Goal: Task Accomplishment & Management: Complete application form

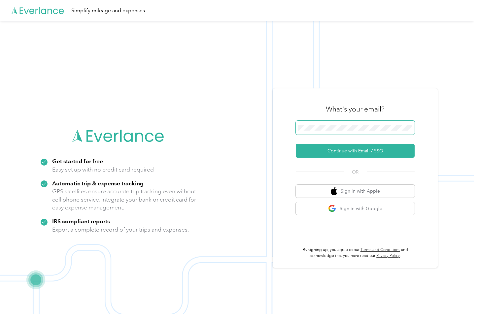
click at [322, 131] on span at bounding box center [355, 128] width 119 height 14
click at [343, 155] on button "Continue with Email / SSO" at bounding box center [355, 151] width 119 height 14
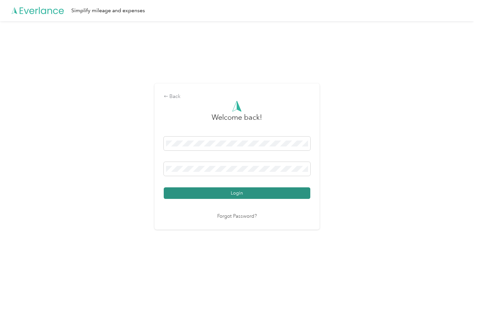
click at [194, 196] on button "Login" at bounding box center [237, 193] width 146 height 12
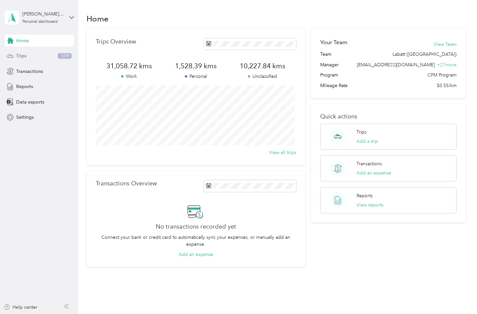
click at [42, 57] on div "Trips 1059" at bounding box center [39, 56] width 69 height 12
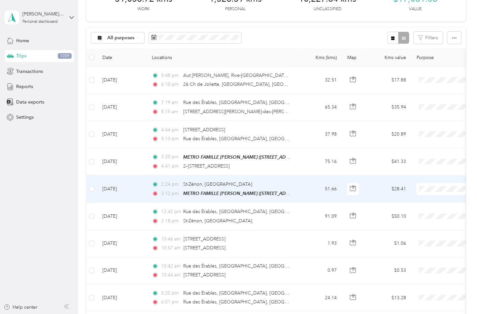
scroll to position [33, 0]
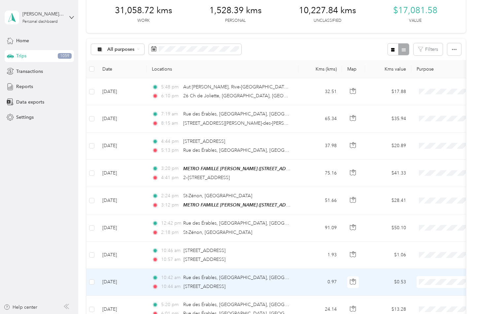
click at [280, 277] on div "10:42 am Rue des Érables, [GEOGRAPHIC_DATA], [GEOGRAPHIC_DATA]" at bounding box center [221, 277] width 139 height 7
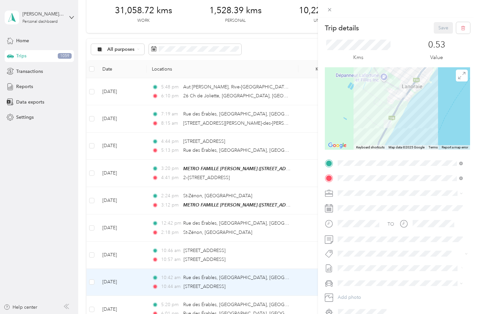
click at [287, 258] on div "Trip details Save This trip cannot be edited because it is either under review,…" at bounding box center [238, 157] width 477 height 314
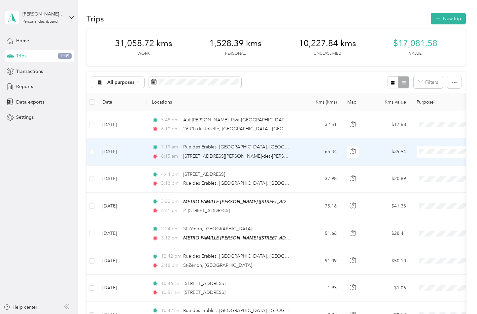
click at [423, 165] on span "Labatt ([GEOGRAPHIC_DATA])" at bounding box center [445, 162] width 68 height 7
click at [294, 130] on td "5:48 pm Aut [PERSON_NAME], Rive-[GEOGRAPHIC_DATA], [GEOGRAPHIC_DATA], [GEOGRAPH…" at bounding box center [222, 124] width 152 height 27
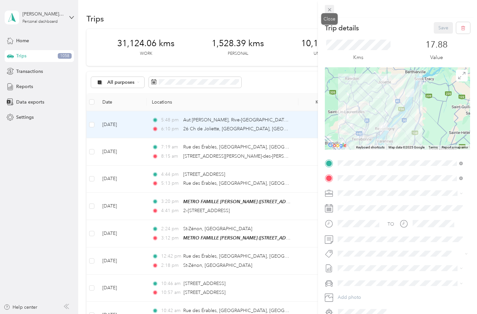
click at [331, 8] on icon at bounding box center [330, 10] width 6 height 6
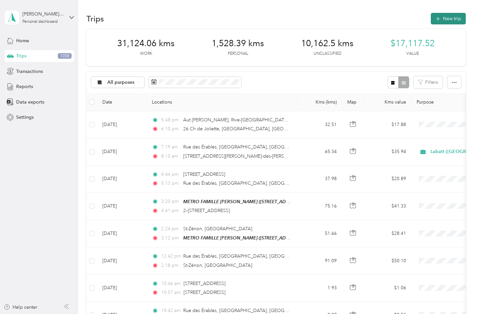
click at [444, 20] on button "New trip" at bounding box center [448, 19] width 35 height 12
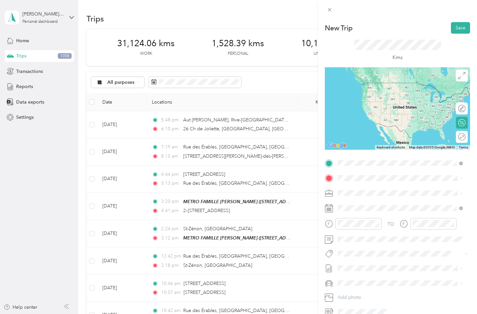
click at [377, 184] on span "[STREET_ADDRESS][PERSON_NAME][PERSON_NAME]" at bounding box center [405, 190] width 110 height 12
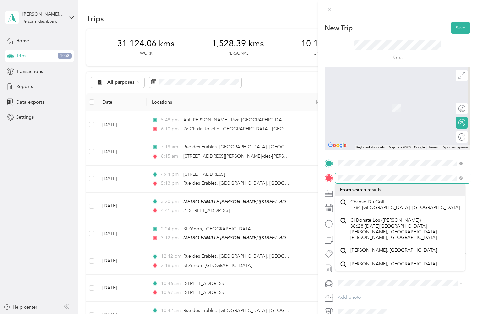
click at [325, 175] on div at bounding box center [397, 178] width 145 height 11
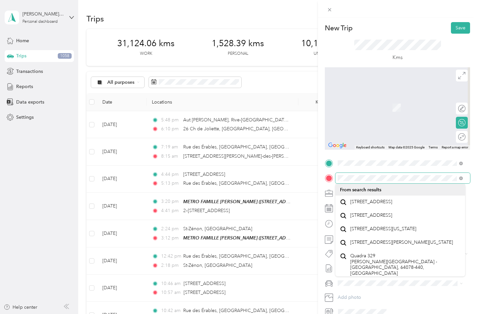
click at [308, 174] on div "New Trip Save This trip cannot be edited because it is either under review, app…" at bounding box center [238, 157] width 477 height 314
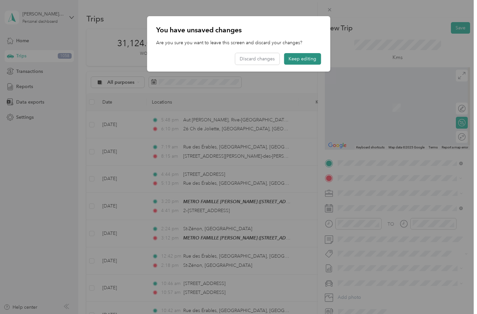
click at [303, 56] on button "Keep editing" at bounding box center [302, 59] width 37 height 12
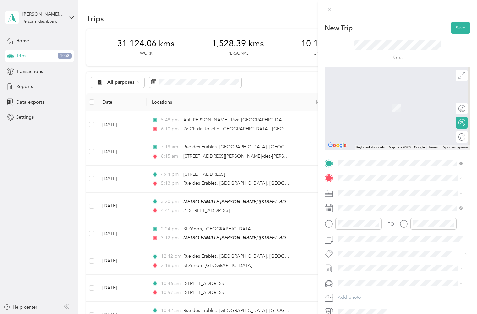
drag, startPoint x: 357, startPoint y: 220, endPoint x: 353, endPoint y: 220, distance: 3.6
click at [354, 220] on span "[GEOGRAPHIC_DATA] [GEOGRAPHIC_DATA], [GEOGRAPHIC_DATA]" at bounding box center [399, 223] width 98 height 12
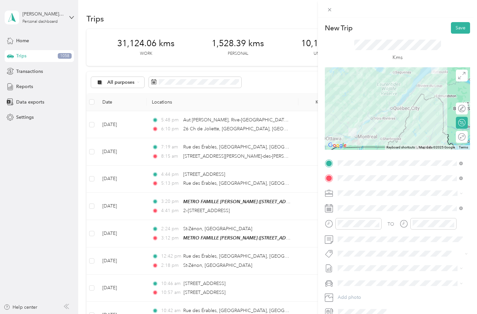
drag, startPoint x: 372, startPoint y: 126, endPoint x: 384, endPoint y: 130, distance: 12.1
click at [384, 130] on div at bounding box center [397, 108] width 145 height 82
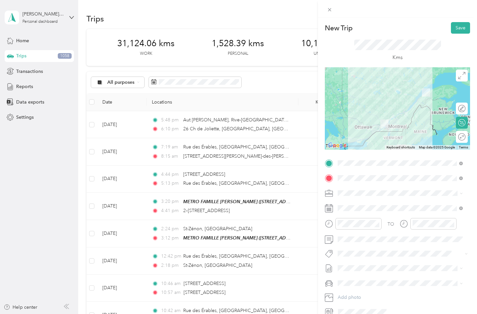
drag, startPoint x: 371, startPoint y: 121, endPoint x: 377, endPoint y: 116, distance: 8.4
click at [377, 116] on div at bounding box center [397, 108] width 145 height 82
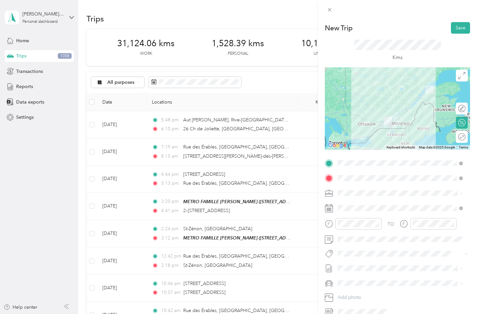
click at [397, 203] on span "[GEOGRAPHIC_DATA] [GEOGRAPHIC_DATA], [GEOGRAPHIC_DATA]" at bounding box center [399, 205] width 98 height 12
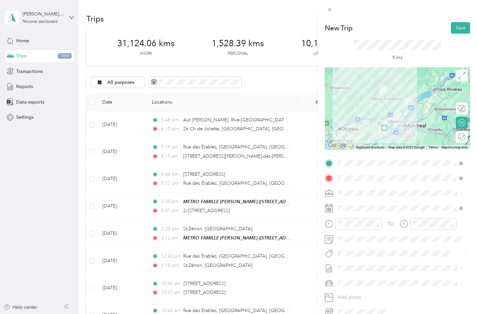
drag, startPoint x: 395, startPoint y: 119, endPoint x: 388, endPoint y: 117, distance: 7.6
click at [393, 117] on img at bounding box center [397, 117] width 8 height 8
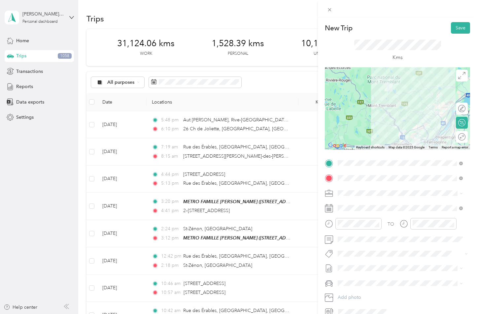
drag, startPoint x: 391, startPoint y: 130, endPoint x: 392, endPoint y: 134, distance: 4.0
click at [394, 134] on div at bounding box center [397, 108] width 145 height 82
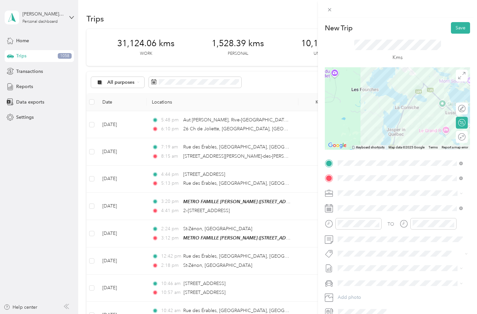
drag, startPoint x: 392, startPoint y: 92, endPoint x: 358, endPoint y: 144, distance: 62.0
click at [363, 147] on div "Keyboard shortcuts Map Data Map data ©2025 Google Map data ©2025 Google 2 km Cl…" at bounding box center [397, 108] width 145 height 82
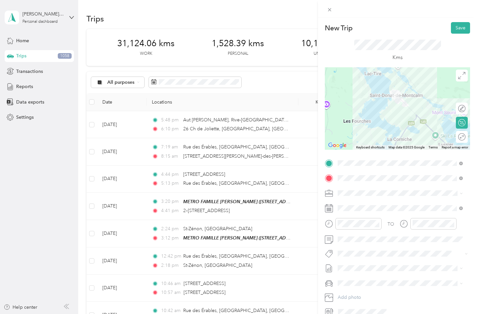
drag, startPoint x: 388, startPoint y: 98, endPoint x: 385, endPoint y: 114, distance: 16.7
click at [386, 120] on div at bounding box center [397, 108] width 145 height 82
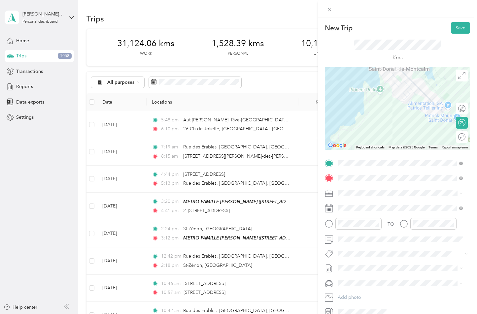
drag, startPoint x: 392, startPoint y: 103, endPoint x: 393, endPoint y: 122, distance: 18.9
click at [393, 122] on div at bounding box center [397, 108] width 145 height 82
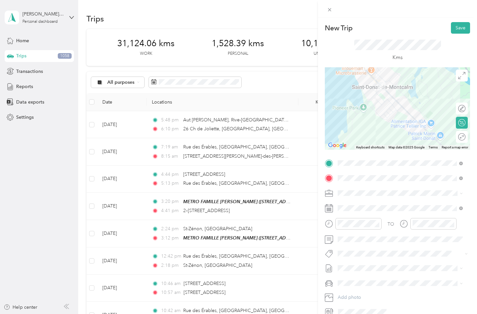
drag, startPoint x: 367, startPoint y: 122, endPoint x: 358, endPoint y: 128, distance: 11.1
click at [356, 128] on div at bounding box center [397, 108] width 145 height 82
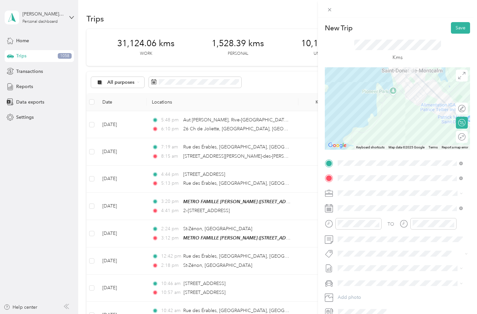
drag, startPoint x: 358, startPoint y: 117, endPoint x: 396, endPoint y: 94, distance: 43.8
click at [396, 94] on div at bounding box center [397, 108] width 145 height 82
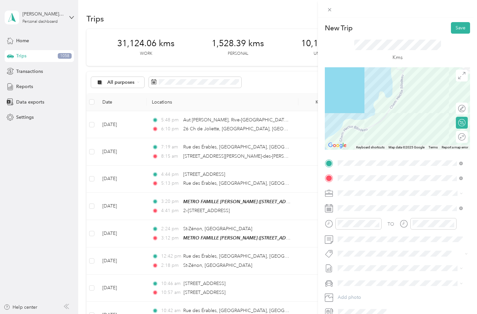
drag, startPoint x: 367, startPoint y: 118, endPoint x: 391, endPoint y: 88, distance: 38.7
click at [391, 88] on div at bounding box center [397, 108] width 145 height 82
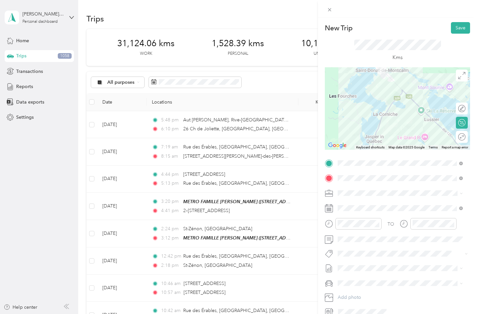
drag, startPoint x: 425, startPoint y: 111, endPoint x: 389, endPoint y: 98, distance: 38.3
click at [389, 98] on div at bounding box center [397, 108] width 145 height 82
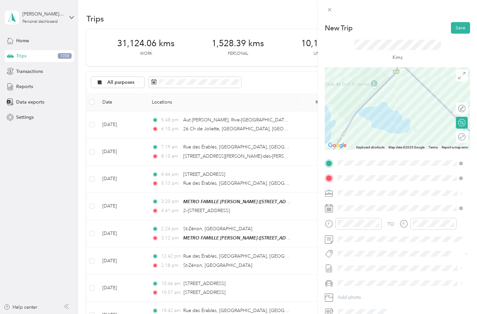
drag, startPoint x: 398, startPoint y: 99, endPoint x: 367, endPoint y: 126, distance: 40.9
click at [367, 126] on div at bounding box center [397, 108] width 145 height 82
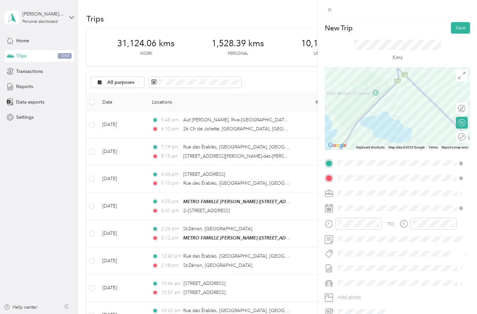
drag, startPoint x: 359, startPoint y: 94, endPoint x: 364, endPoint y: 101, distance: 8.4
click at [364, 101] on div at bounding box center [397, 108] width 145 height 82
click at [374, 95] on div at bounding box center [397, 108] width 145 height 82
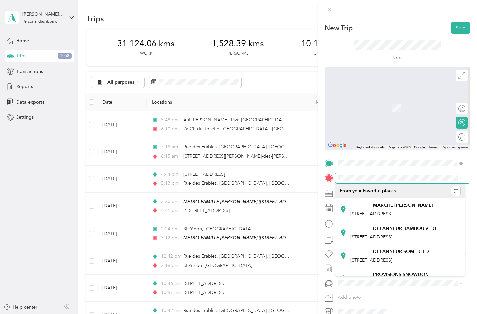
click at [425, 181] on span at bounding box center [402, 178] width 135 height 11
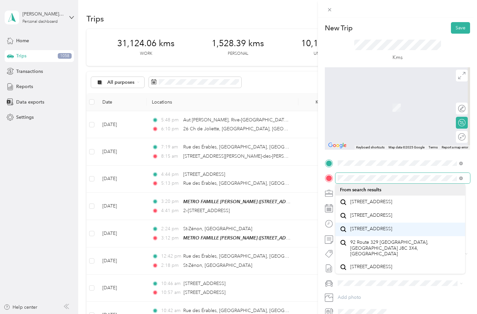
scroll to position [35, 0]
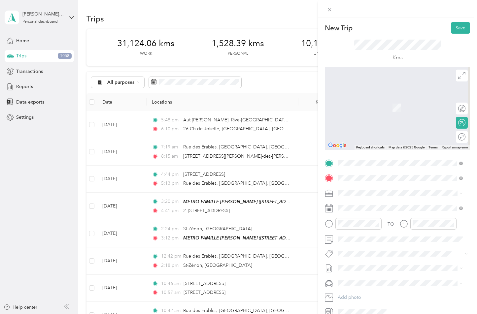
click at [379, 264] on span "[STREET_ADDRESS]" at bounding box center [371, 267] width 42 height 6
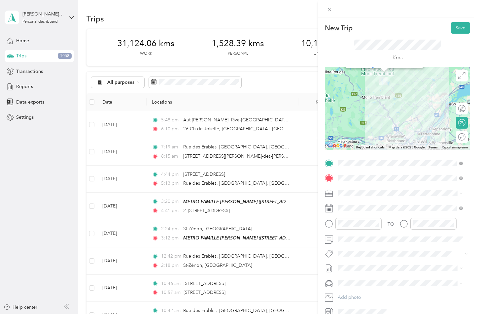
click at [418, 130] on div "Club de [GEOGRAPHIC_DATA][STREET_ADDRESS][GEOGRAPHIC_DATA] View on Google Maps" at bounding box center [397, 108] width 145 height 82
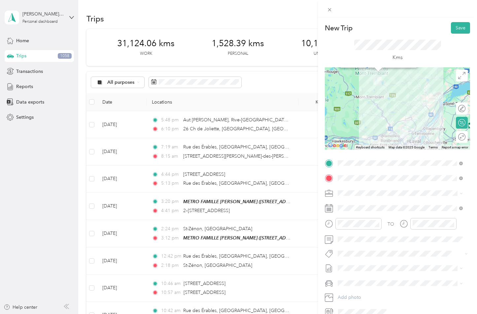
click at [414, 127] on div "Club de [GEOGRAPHIC_DATA][STREET_ADDRESS][GEOGRAPHIC_DATA] View on Google Maps" at bounding box center [397, 108] width 145 height 82
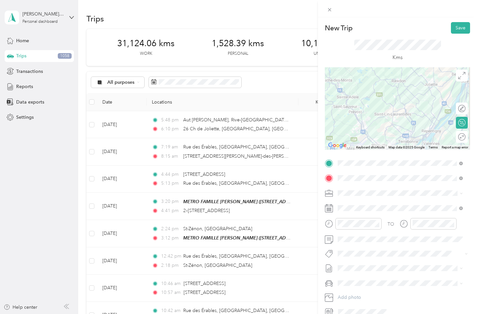
click at [412, 125] on div "Club de [GEOGRAPHIC_DATA][STREET_ADDRESS][GEOGRAPHIC_DATA] View on Google Maps" at bounding box center [397, 108] width 145 height 82
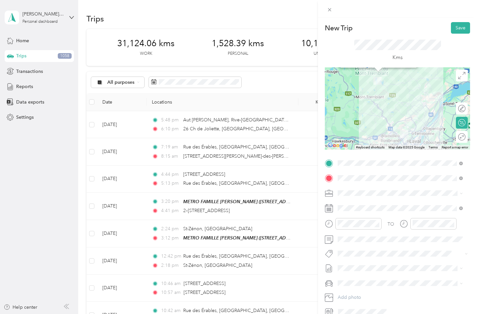
click at [411, 123] on div "Club de [GEOGRAPHIC_DATA][STREET_ADDRESS][GEOGRAPHIC_DATA] View on Google Maps" at bounding box center [397, 108] width 145 height 82
click at [412, 123] on div "Club de [GEOGRAPHIC_DATA][STREET_ADDRESS][GEOGRAPHIC_DATA] View on Google Maps" at bounding box center [397, 108] width 145 height 82
click at [384, 90] on div "Club de [GEOGRAPHIC_DATA][STREET_ADDRESS][GEOGRAPHIC_DATA] View on Google Maps" at bounding box center [397, 108] width 145 height 82
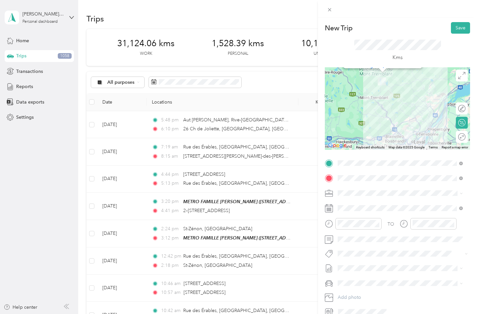
click at [411, 115] on div "Club de [GEOGRAPHIC_DATA][STREET_ADDRESS][GEOGRAPHIC_DATA] View on Google Maps" at bounding box center [397, 108] width 145 height 82
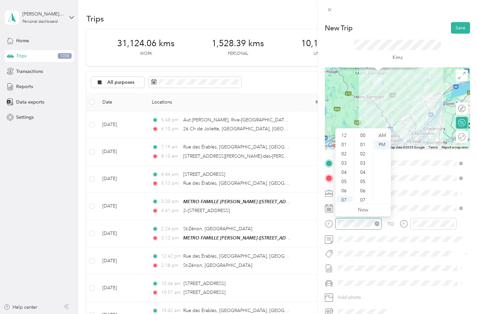
scroll to position [40, 0]
click at [347, 171] on div "08" at bounding box center [345, 169] width 16 height 9
click at [365, 170] on div "45" at bounding box center [363, 171] width 16 height 9
click at [382, 137] on div "AM" at bounding box center [382, 135] width 16 height 9
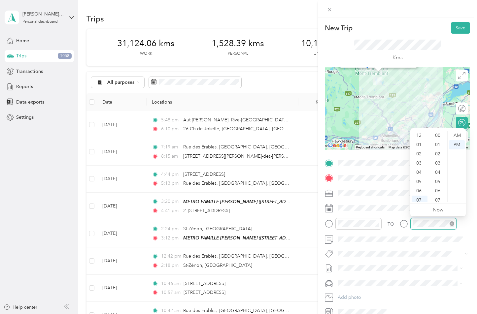
scroll to position [40, 0]
click at [418, 188] on div "10" at bounding box center [419, 188] width 16 height 9
click at [436, 161] on div "15" at bounding box center [438, 157] width 16 height 9
click at [455, 136] on div "AM" at bounding box center [457, 135] width 16 height 9
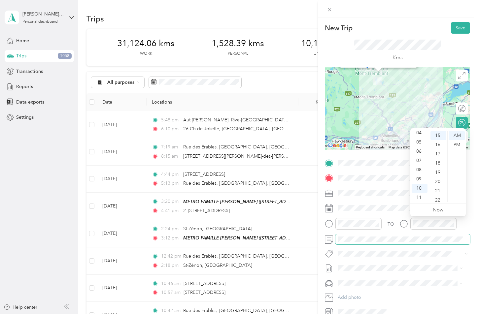
click at [407, 236] on span at bounding box center [402, 239] width 135 height 11
click at [323, 236] on form "New Trip Save This trip cannot be edited because it is either under review, app…" at bounding box center [397, 169] width 159 height 295
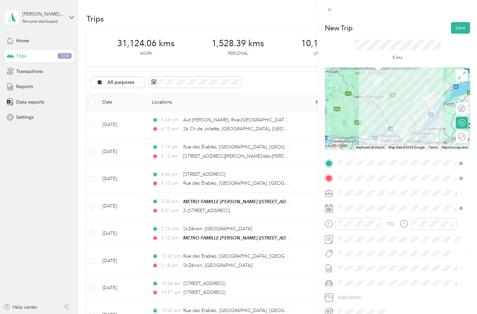
click at [393, 232] on div "TO" at bounding box center [397, 226] width 145 height 16
click at [454, 29] on button "Save" at bounding box center [460, 28] width 19 height 12
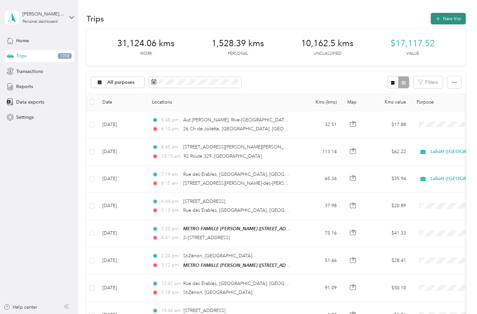
click at [440, 21] on button "New trip" at bounding box center [448, 19] width 35 height 12
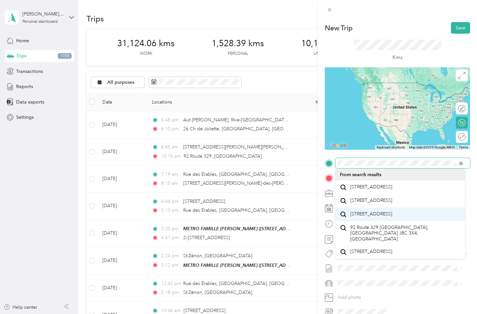
scroll to position [35, 0]
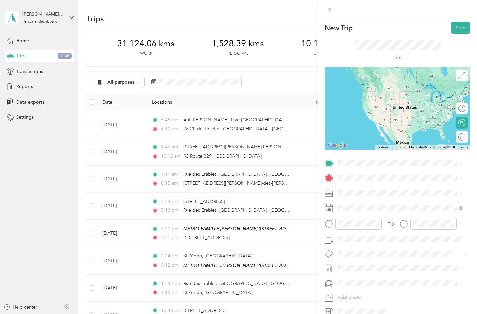
click at [372, 248] on span "[STREET_ADDRESS]" at bounding box center [371, 251] width 42 height 6
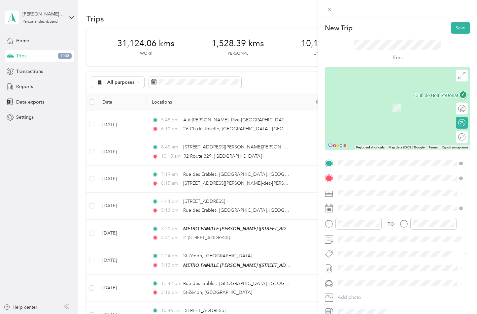
click at [366, 232] on span "[STREET_ADDRESS][PERSON_NAME]" at bounding box center [389, 229] width 79 height 6
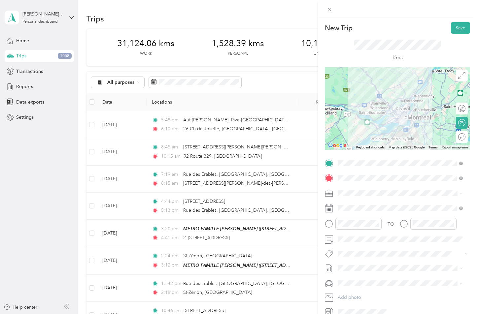
drag, startPoint x: 388, startPoint y: 130, endPoint x: 384, endPoint y: 119, distance: 12.3
click at [384, 119] on div at bounding box center [397, 108] width 145 height 82
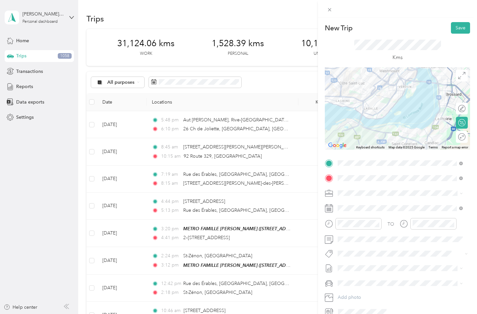
drag, startPoint x: 434, startPoint y: 117, endPoint x: 361, endPoint y: 103, distance: 74.6
click at [361, 103] on div at bounding box center [397, 108] width 145 height 82
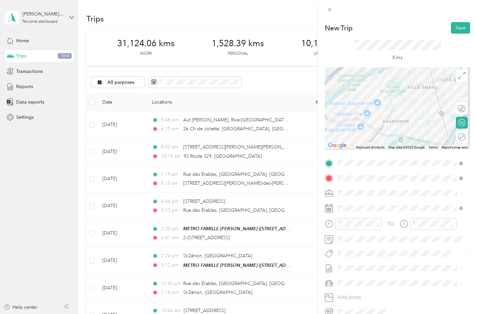
drag, startPoint x: 417, startPoint y: 110, endPoint x: 392, endPoint y: 107, distance: 25.9
click at [392, 107] on div at bounding box center [397, 108] width 145 height 82
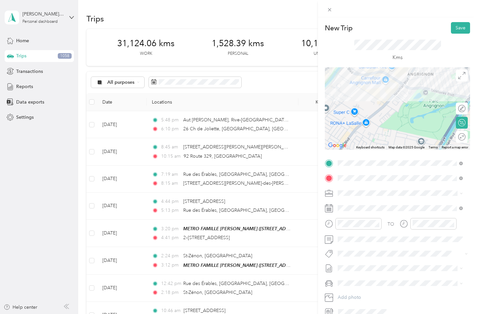
drag, startPoint x: 369, startPoint y: 129, endPoint x: 398, endPoint y: 74, distance: 62.9
click at [399, 72] on div at bounding box center [397, 108] width 145 height 82
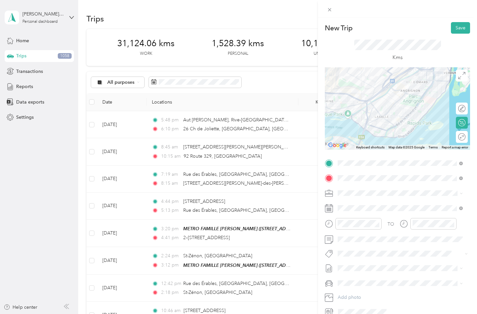
drag, startPoint x: 369, startPoint y: 122, endPoint x: 380, endPoint y: 117, distance: 12.0
click at [380, 117] on div at bounding box center [397, 108] width 145 height 82
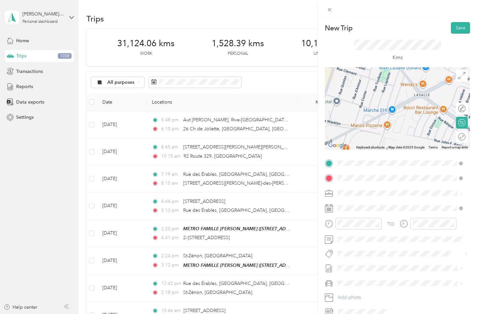
drag, startPoint x: 359, startPoint y: 111, endPoint x: 397, endPoint y: 109, distance: 38.3
click at [395, 110] on div at bounding box center [397, 108] width 145 height 82
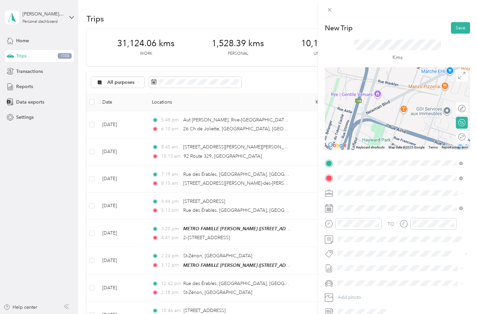
drag, startPoint x: 364, startPoint y: 118, endPoint x: 408, endPoint y: 80, distance: 58.9
click at [408, 80] on div at bounding box center [397, 108] width 145 height 82
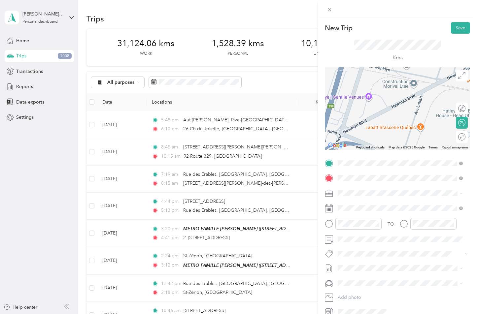
drag, startPoint x: 364, startPoint y: 91, endPoint x: 381, endPoint y: 110, distance: 24.8
click at [380, 111] on div at bounding box center [397, 108] width 145 height 82
click at [369, 98] on div at bounding box center [397, 108] width 145 height 82
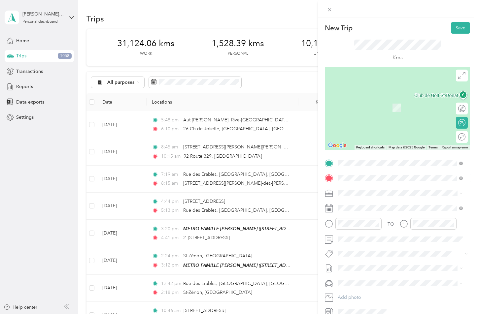
click at [380, 202] on span "[STREET_ADDRESS][PERSON_NAME]" at bounding box center [389, 202] width 79 height 6
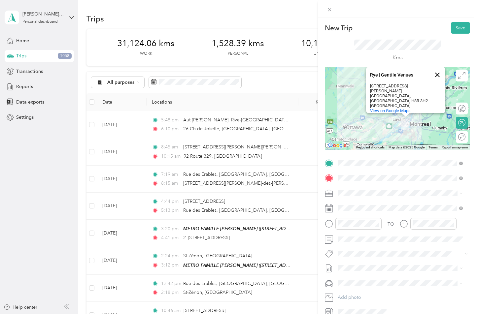
click at [436, 79] on button "Close" at bounding box center [437, 75] width 16 height 16
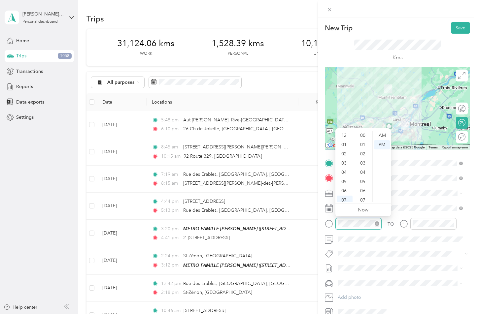
scroll to position [40, 0]
click at [344, 187] on div "10" at bounding box center [345, 188] width 16 height 9
click at [365, 137] on div "30" at bounding box center [363, 136] width 16 height 9
click at [379, 135] on div "AM" at bounding box center [382, 135] width 16 height 9
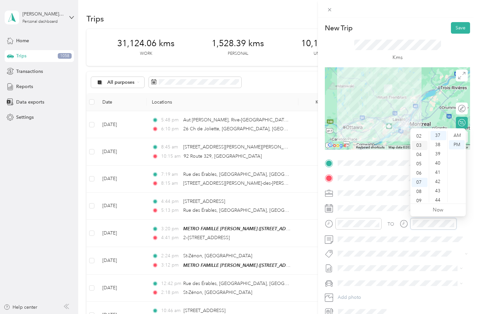
scroll to position [0, 0]
click at [420, 135] on div "12" at bounding box center [419, 135] width 16 height 9
click at [437, 142] on div "15" at bounding box center [438, 142] width 16 height 9
click at [459, 145] on div "PM" at bounding box center [457, 144] width 16 height 9
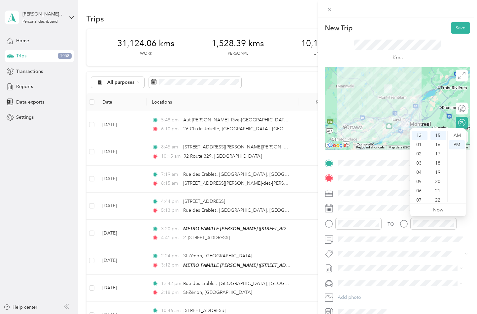
click at [391, 215] on div "TO Add photo" at bounding box center [397, 237] width 145 height 159
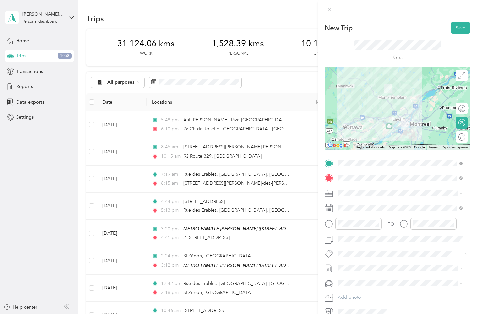
click at [400, 232] on div at bounding box center [428, 226] width 57 height 16
click at [451, 29] on button "Save" at bounding box center [460, 28] width 19 height 12
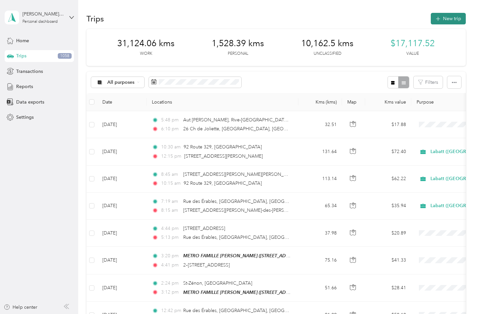
click at [441, 21] on button "New trip" at bounding box center [448, 19] width 35 height 12
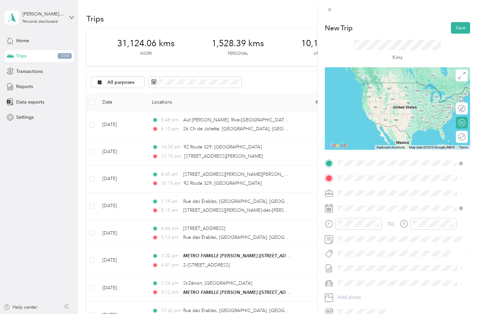
click at [374, 185] on span "[STREET_ADDRESS][PERSON_NAME]" at bounding box center [389, 187] width 79 height 6
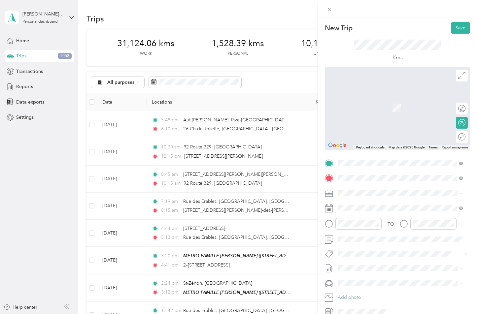
click at [371, 205] on span "[STREET_ADDRESS][PERSON_NAME]" at bounding box center [389, 202] width 79 height 6
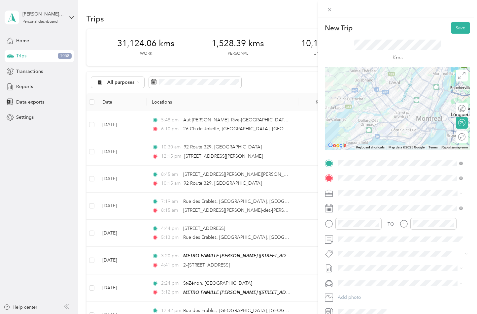
drag, startPoint x: 381, startPoint y: 114, endPoint x: 380, endPoint y: 99, distance: 15.9
click at [380, 99] on div at bounding box center [397, 108] width 145 height 82
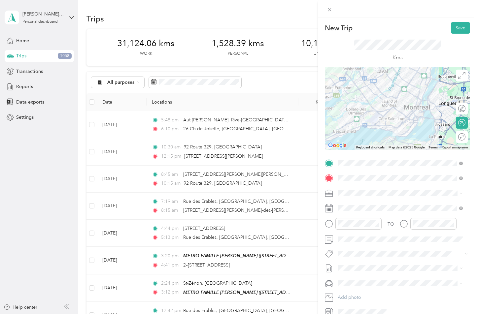
drag, startPoint x: 390, startPoint y: 108, endPoint x: 379, endPoint y: 98, distance: 14.7
click at [379, 98] on div at bounding box center [397, 108] width 145 height 82
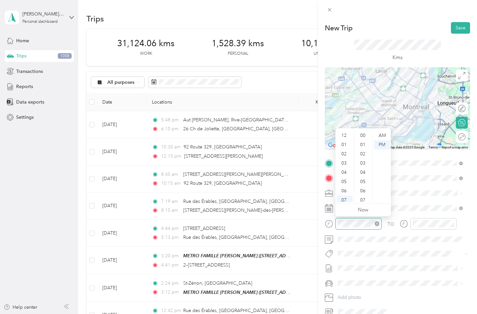
scroll to position [40, 0]
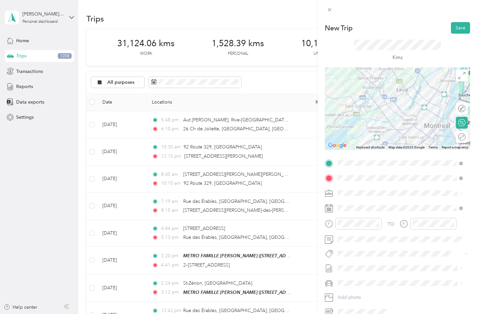
drag, startPoint x: 381, startPoint y: 115, endPoint x: 396, endPoint y: 132, distance: 22.7
click at [397, 132] on div at bounding box center [397, 108] width 145 height 82
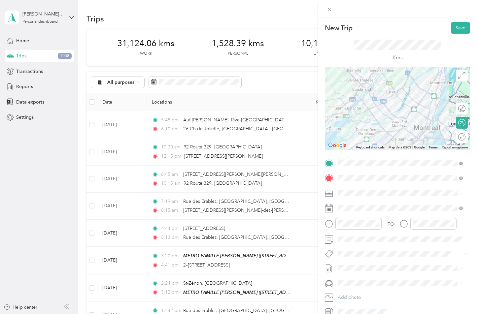
drag, startPoint x: 403, startPoint y: 122, endPoint x: 392, endPoint y: 124, distance: 11.7
click at [392, 124] on div at bounding box center [397, 108] width 145 height 82
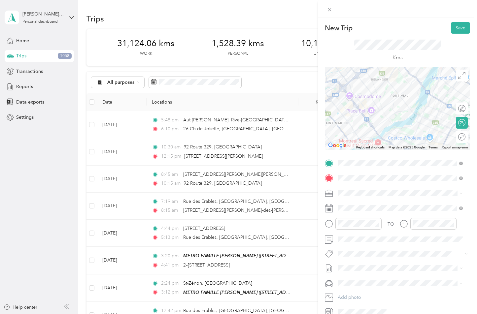
drag, startPoint x: 373, startPoint y: 104, endPoint x: 377, endPoint y: 121, distance: 18.4
click at [377, 121] on div at bounding box center [397, 108] width 145 height 82
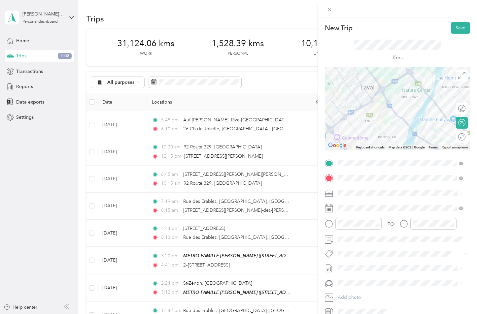
drag, startPoint x: 369, startPoint y: 103, endPoint x: 363, endPoint y: 134, distance: 31.7
click at [358, 139] on div at bounding box center [397, 108] width 145 height 82
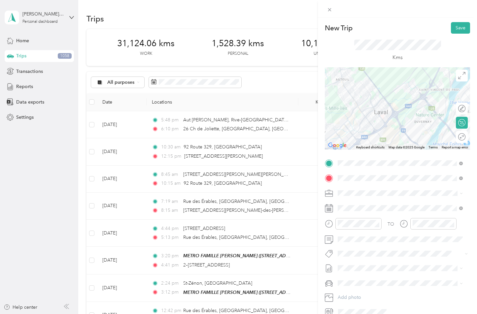
drag, startPoint x: 369, startPoint y: 111, endPoint x: 381, endPoint y: 133, distance: 24.8
click at [379, 136] on div at bounding box center [397, 108] width 145 height 82
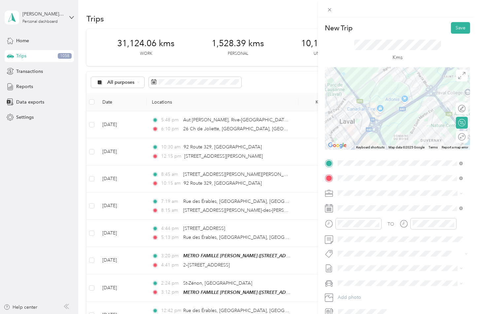
drag, startPoint x: 402, startPoint y: 115, endPoint x: 400, endPoint y: 122, distance: 7.3
click at [400, 121] on div at bounding box center [397, 108] width 145 height 82
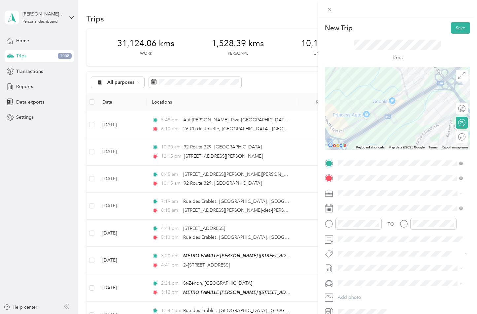
drag, startPoint x: 406, startPoint y: 113, endPoint x: 400, endPoint y: 120, distance: 10.0
click at [396, 124] on div at bounding box center [397, 108] width 145 height 82
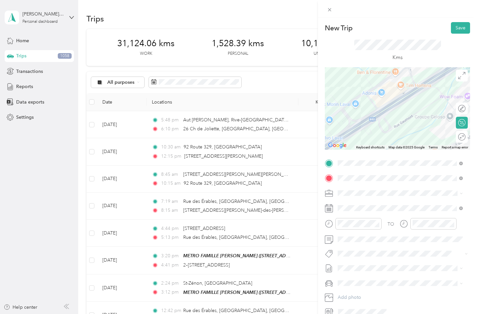
drag, startPoint x: 402, startPoint y: 99, endPoint x: 398, endPoint y: 116, distance: 17.7
click at [399, 116] on div at bounding box center [397, 108] width 145 height 82
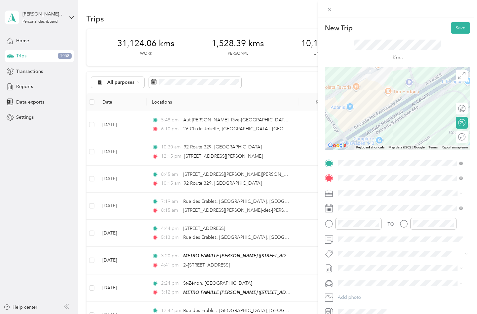
drag, startPoint x: 396, startPoint y: 115, endPoint x: 395, endPoint y: 125, distance: 9.3
click at [395, 125] on div at bounding box center [397, 108] width 145 height 82
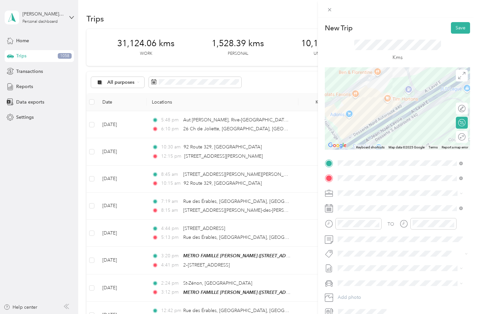
click at [388, 110] on div at bounding box center [397, 108] width 145 height 82
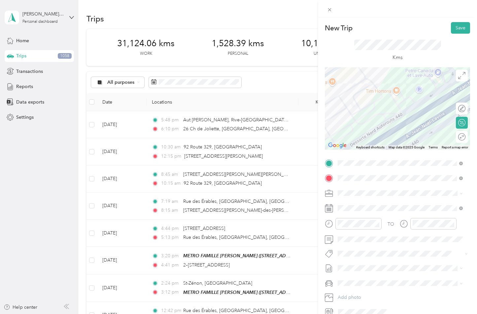
click at [395, 91] on div at bounding box center [397, 108] width 145 height 82
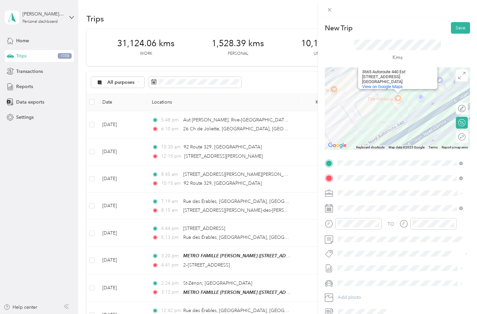
drag, startPoint x: 403, startPoint y: 133, endPoint x: 405, endPoint y: 97, distance: 35.7
click at [405, 97] on div "[PERSON_NAME] [PERSON_NAME] [STREET_ADDRESS] View on Google Maps" at bounding box center [397, 108] width 145 height 82
click at [422, 94] on div "[PERSON_NAME] [PERSON_NAME] [STREET_ADDRESS] View on Google Maps" at bounding box center [397, 108] width 145 height 82
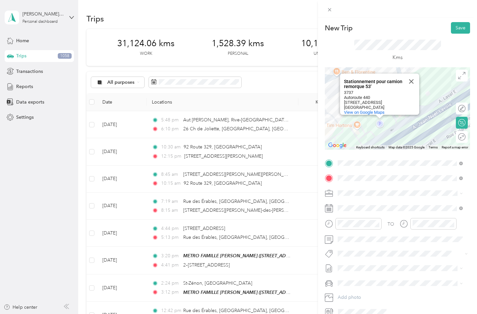
drag, startPoint x: 439, startPoint y: 96, endPoint x: 406, endPoint y: 112, distance: 37.0
click at [397, 126] on div "Stationnement pour camion remorque 53' Stationnement pour camion remorque 53' […" at bounding box center [397, 108] width 145 height 82
click at [406, 77] on button "Close" at bounding box center [409, 82] width 16 height 16
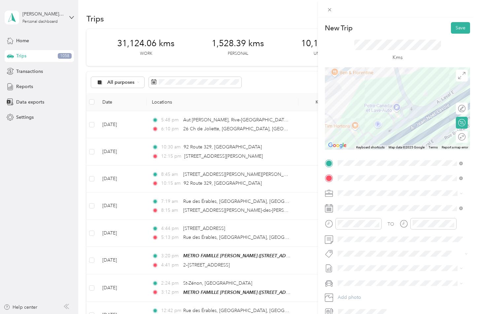
click at [393, 108] on div at bounding box center [397, 108] width 145 height 82
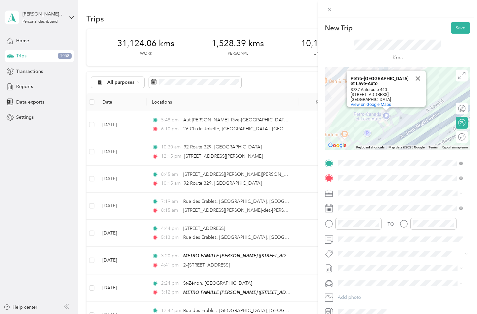
drag, startPoint x: 413, startPoint y: 132, endPoint x: 402, endPoint y: 115, distance: 20.1
click at [402, 115] on div "Petro-[GEOGRAPHIC_DATA] et Lave-Auto Petro-[GEOGRAPHIC_DATA] et Lave-Auto [STRE…" at bounding box center [397, 108] width 145 height 82
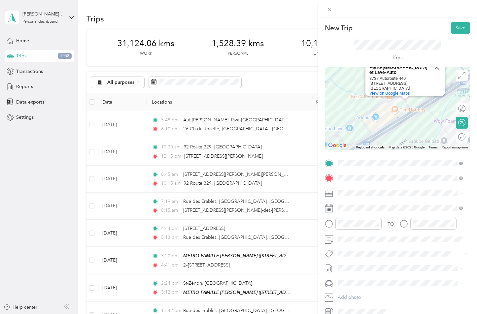
drag, startPoint x: 378, startPoint y: 124, endPoint x: 393, endPoint y: 110, distance: 20.8
click at [393, 111] on div "Petro-[GEOGRAPHIC_DATA] et Lave-Auto Petro-[GEOGRAPHIC_DATA] et Lave-Auto [STRE…" at bounding box center [397, 108] width 145 height 82
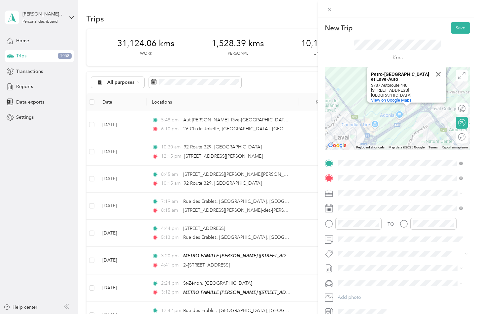
click at [422, 112] on div "Petro-[GEOGRAPHIC_DATA] et Lave-Auto Petro-[GEOGRAPHIC_DATA] et Lave-Auto [STRE…" at bounding box center [397, 108] width 145 height 82
click at [436, 70] on button "Close" at bounding box center [438, 74] width 16 height 16
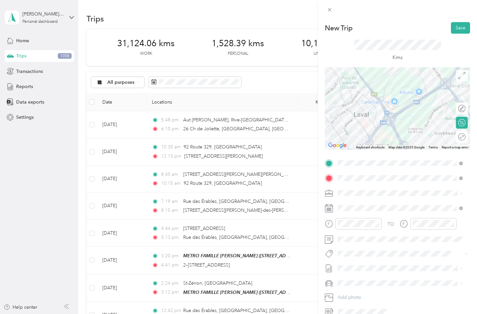
drag, startPoint x: 429, startPoint y: 102, endPoint x: 455, endPoint y: 72, distance: 40.0
click at [455, 72] on div "← Move left → Move right ↑ Move up ↓ Move down + Zoom in - Zoom out Home Jump l…" at bounding box center [397, 108] width 145 height 82
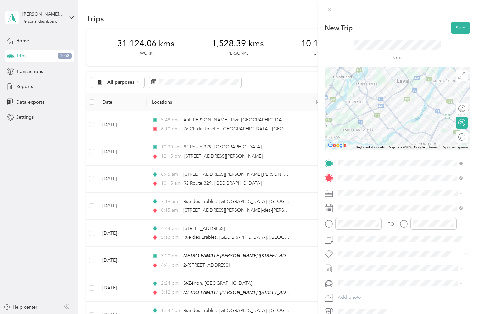
drag, startPoint x: 411, startPoint y: 119, endPoint x: 390, endPoint y: 74, distance: 50.3
click at [390, 74] on div at bounding box center [397, 108] width 145 height 82
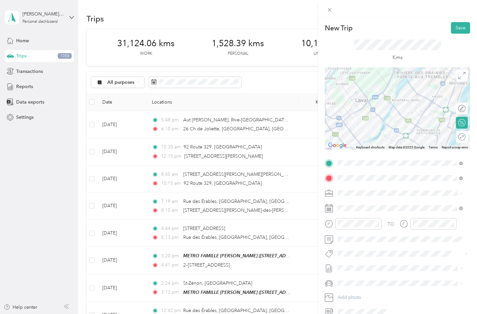
drag, startPoint x: 401, startPoint y: 105, endPoint x: 374, endPoint y: 135, distance: 40.1
click at [374, 135] on div at bounding box center [397, 108] width 145 height 82
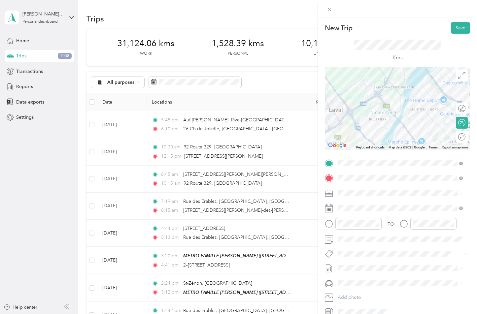
drag, startPoint x: 384, startPoint y: 98, endPoint x: 370, endPoint y: 121, distance: 26.9
click at [371, 121] on div at bounding box center [397, 108] width 145 height 82
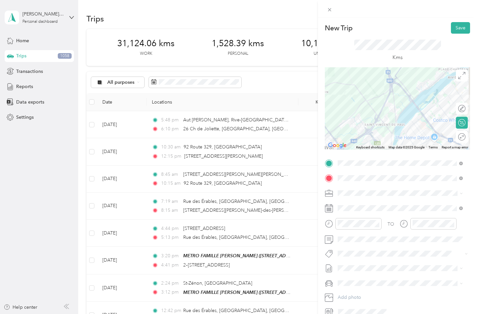
drag, startPoint x: 397, startPoint y: 101, endPoint x: 389, endPoint y: 130, distance: 30.4
click at [389, 130] on div at bounding box center [397, 108] width 145 height 82
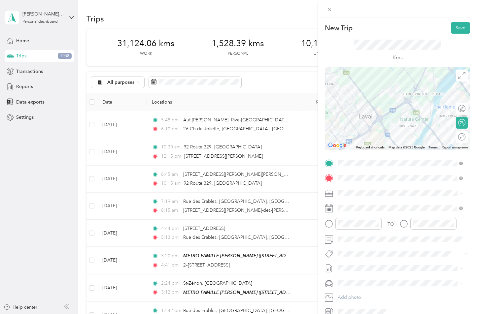
drag, startPoint x: 364, startPoint y: 110, endPoint x: 395, endPoint y: 104, distance: 31.6
click at [402, 77] on div at bounding box center [397, 108] width 145 height 82
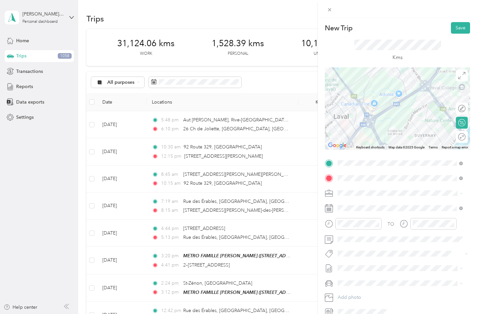
drag, startPoint x: 375, startPoint y: 112, endPoint x: 389, endPoint y: 115, distance: 14.5
click at [389, 115] on div at bounding box center [397, 108] width 145 height 82
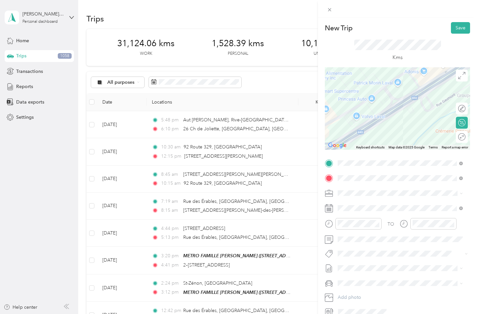
drag, startPoint x: 359, startPoint y: 92, endPoint x: 364, endPoint y: 113, distance: 21.4
click at [364, 113] on div at bounding box center [397, 108] width 145 height 82
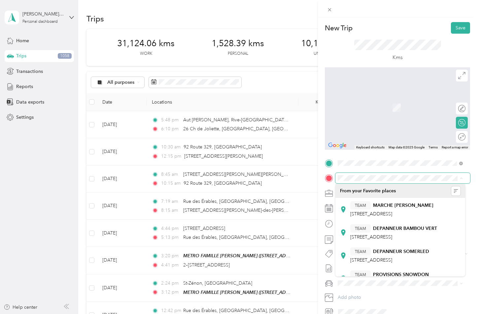
click at [349, 175] on span at bounding box center [402, 178] width 135 height 11
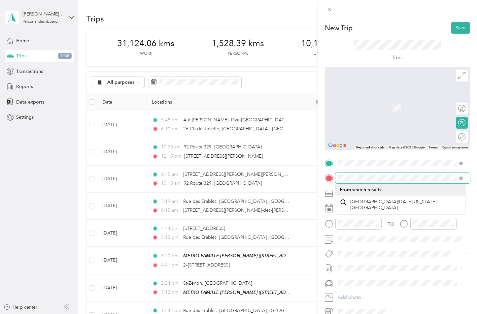
click at [307, 172] on div "New Trip Save This trip cannot be edited because it is either under review, app…" at bounding box center [238, 157] width 477 height 314
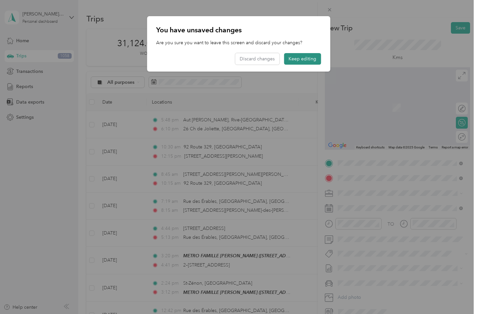
click at [303, 60] on button "Keep editing" at bounding box center [302, 59] width 37 height 12
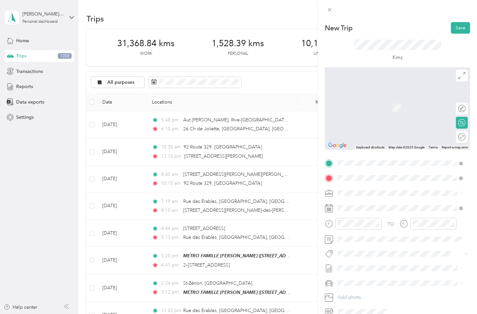
click at [372, 203] on span "[STREET_ADDRESS][PERSON_NAME]" at bounding box center [389, 202] width 79 height 6
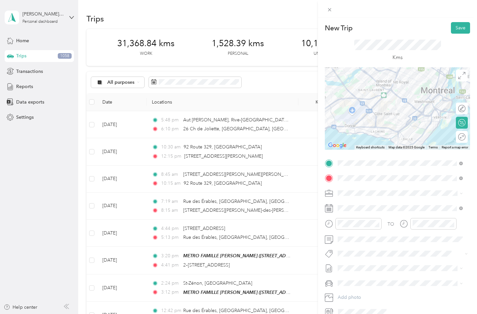
drag, startPoint x: 353, startPoint y: 109, endPoint x: 372, endPoint y: 111, distance: 19.9
click at [372, 111] on div at bounding box center [397, 108] width 145 height 82
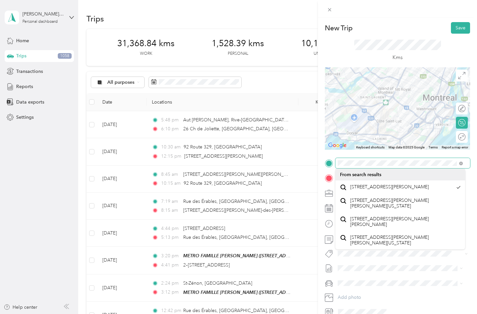
drag, startPoint x: 383, startPoint y: 110, endPoint x: 385, endPoint y: 117, distance: 7.6
click at [385, 117] on div at bounding box center [397, 108] width 145 height 82
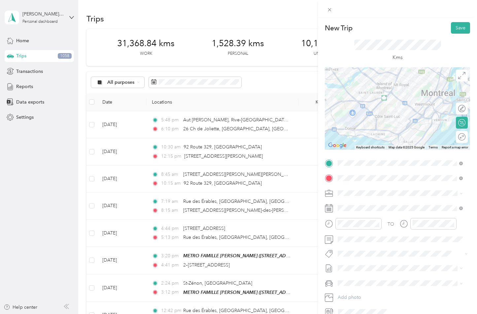
click at [412, 111] on div at bounding box center [397, 108] width 145 height 82
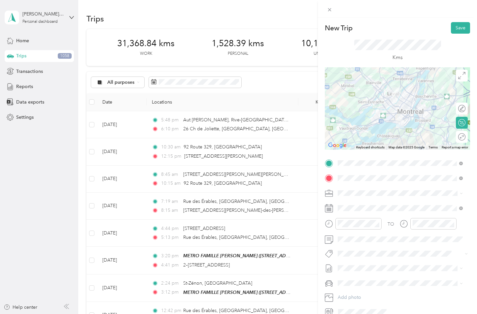
click at [391, 118] on div at bounding box center [397, 108] width 145 height 82
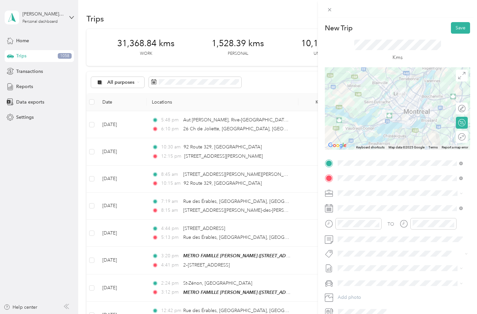
click at [408, 116] on div at bounding box center [397, 108] width 145 height 82
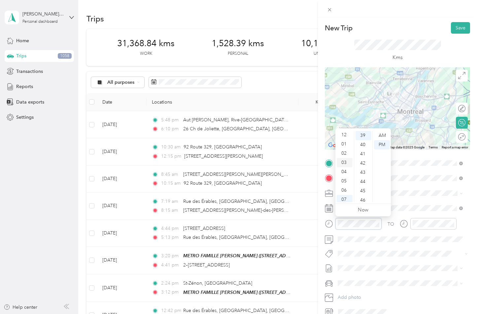
scroll to position [0, 0]
click at [346, 135] on div "12" at bounding box center [345, 135] width 16 height 9
click at [364, 189] on div "20" at bounding box center [363, 190] width 16 height 9
click at [380, 145] on div "PM" at bounding box center [382, 144] width 16 height 9
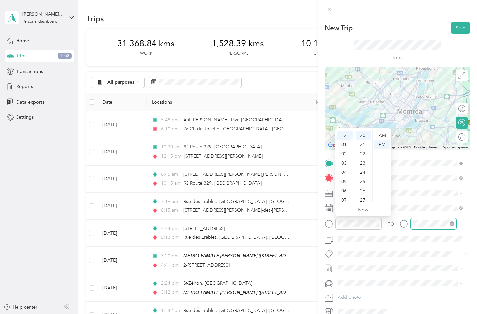
click at [417, 218] on div at bounding box center [433, 224] width 46 height 12
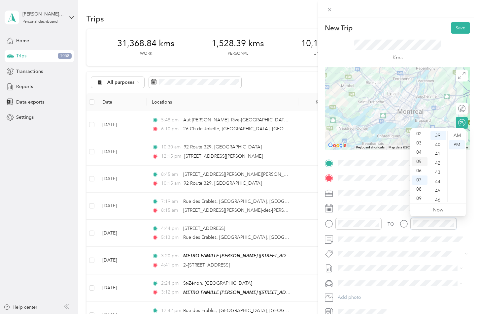
scroll to position [0, 0]
click at [418, 144] on div "01" at bounding box center [419, 144] width 16 height 9
click at [437, 142] on div "15" at bounding box center [438, 142] width 16 height 9
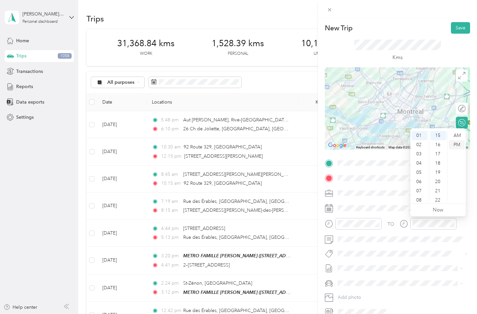
click at [455, 147] on div "PM" at bounding box center [457, 144] width 16 height 9
click at [454, 143] on div "PM" at bounding box center [457, 144] width 16 height 9
click at [389, 215] on div "TO Add photo" at bounding box center [397, 237] width 145 height 159
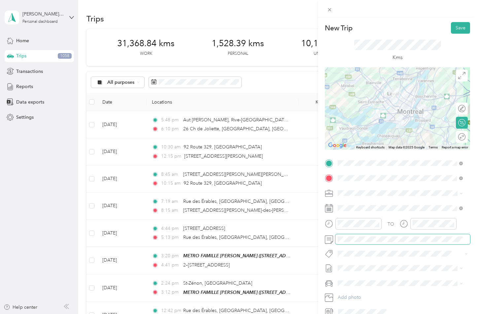
click at [307, 232] on div "New Trip Save This trip cannot be edited because it is either under review, app…" at bounding box center [238, 157] width 477 height 314
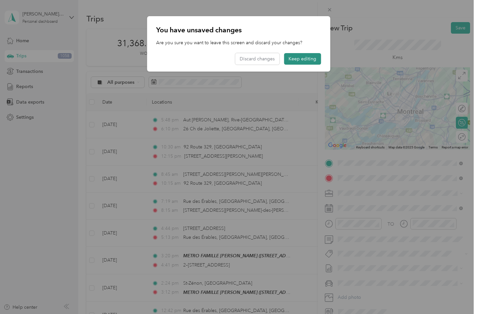
click at [302, 60] on button "Keep editing" at bounding box center [302, 59] width 37 height 12
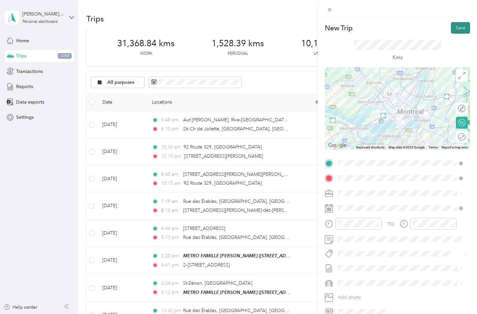
click at [453, 30] on button "Save" at bounding box center [460, 28] width 19 height 12
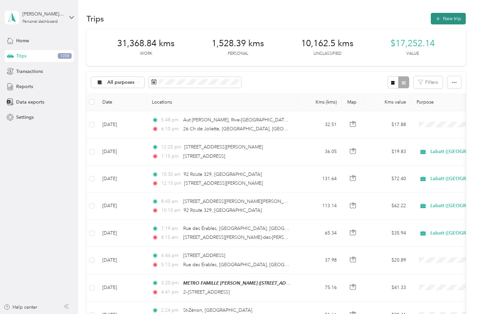
click at [437, 19] on icon "button" at bounding box center [438, 19] width 8 height 8
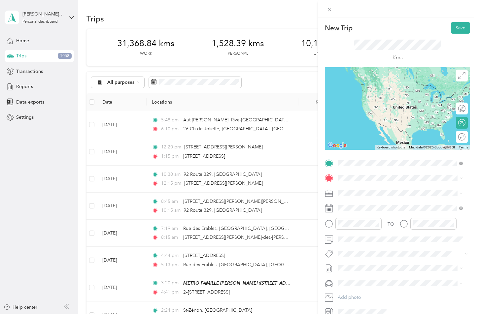
click at [379, 190] on span "[STREET_ADDRESS][PERSON_NAME]" at bounding box center [389, 187] width 79 height 6
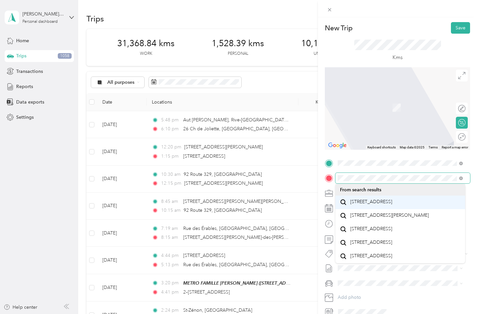
scroll to position [0, 0]
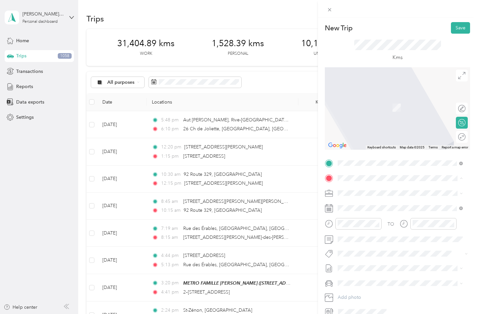
click at [364, 201] on span "[STREET_ADDRESS][PERSON_NAME]" at bounding box center [389, 202] width 79 height 6
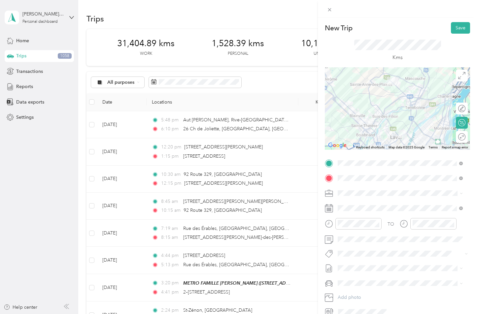
click at [389, 128] on div at bounding box center [397, 108] width 145 height 82
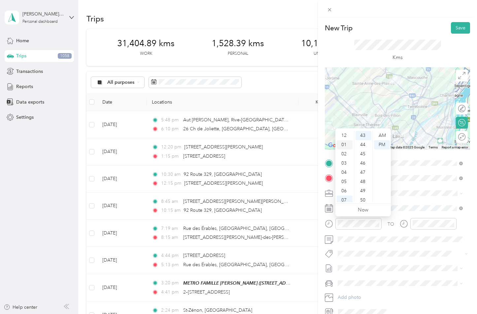
click at [344, 144] on div "01" at bounding box center [345, 144] width 16 height 9
click at [362, 136] on div "25" at bounding box center [363, 135] width 16 height 9
click at [378, 144] on div "PM" at bounding box center [382, 144] width 16 height 9
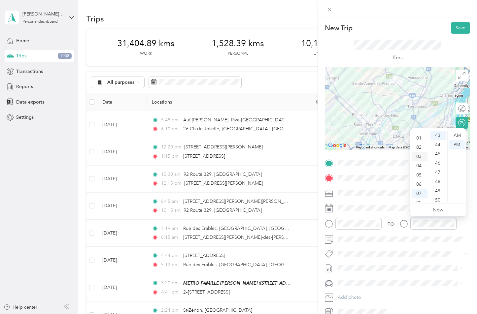
scroll to position [0, 0]
click at [419, 155] on div "02" at bounding box center [419, 153] width 16 height 9
click at [438, 137] on div "00" at bounding box center [438, 135] width 16 height 9
click at [457, 145] on div "PM" at bounding box center [457, 144] width 16 height 9
click at [390, 215] on div "TO Add photo" at bounding box center [397, 237] width 145 height 159
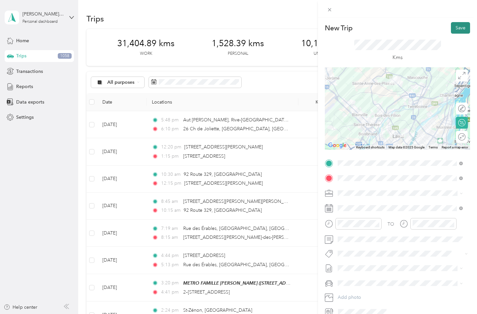
click at [454, 28] on button "Save" at bounding box center [460, 28] width 19 height 12
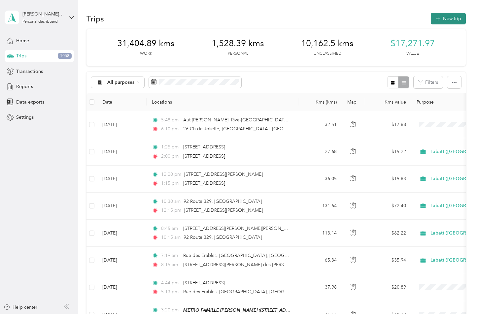
click at [445, 17] on button "New trip" at bounding box center [448, 19] width 35 height 12
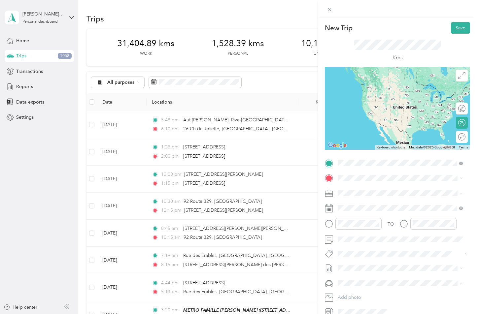
click at [366, 189] on span "[STREET_ADDRESS][PERSON_NAME]" at bounding box center [389, 187] width 79 height 6
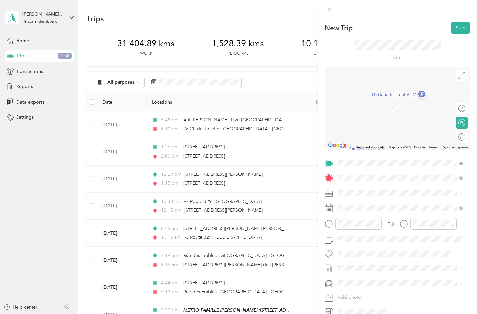
click at [391, 232] on span "[STREET_ADDRESS]" at bounding box center [371, 229] width 42 height 6
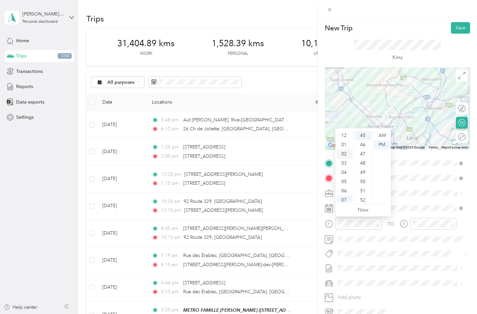
click at [344, 155] on div "02" at bounding box center [345, 153] width 16 height 9
click at [360, 168] on div "45" at bounding box center [363, 168] width 16 height 9
click at [380, 146] on div "PM" at bounding box center [382, 144] width 16 height 9
click at [421, 214] on div "TO Add photo" at bounding box center [397, 237] width 145 height 159
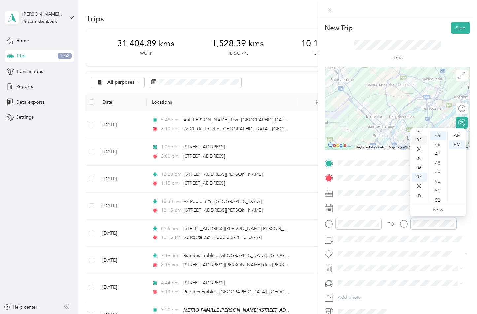
scroll to position [0, 0]
click at [422, 165] on div "03" at bounding box center [419, 163] width 16 height 9
click at [439, 163] on div "10" at bounding box center [438, 161] width 16 height 9
click at [453, 145] on div "PM" at bounding box center [457, 144] width 16 height 9
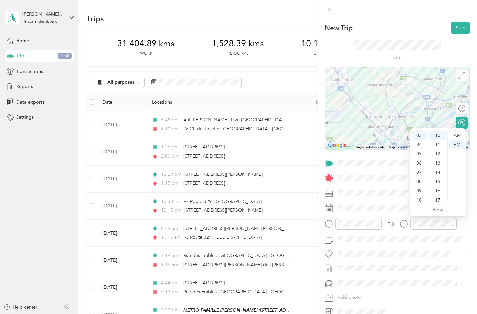
click at [391, 214] on div "TO Add photo" at bounding box center [397, 237] width 145 height 159
click at [427, 230] on div at bounding box center [428, 226] width 57 height 16
click at [452, 32] on button "Save" at bounding box center [460, 28] width 19 height 12
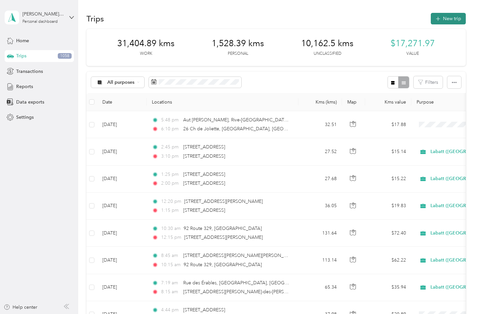
click at [438, 21] on span "button" at bounding box center [437, 19] width 5 height 6
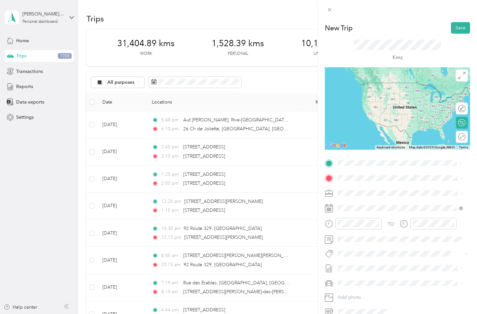
click at [367, 217] on span "[STREET_ADDRESS]" at bounding box center [371, 214] width 42 height 6
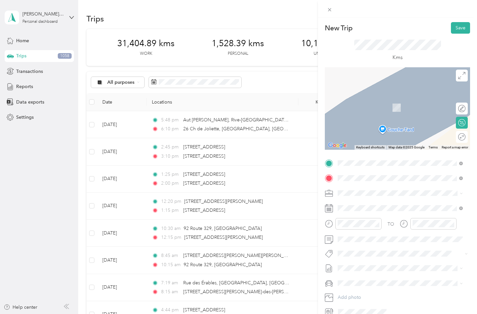
click at [367, 201] on span "[STREET_ADDRESS][PERSON_NAME][PERSON_NAME]" at bounding box center [405, 205] width 110 height 12
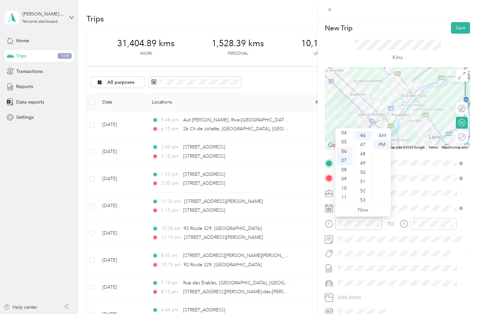
scroll to position [7, 0]
click at [344, 158] on div "03" at bounding box center [345, 156] width 16 height 9
click at [363, 141] on div "25" at bounding box center [363, 139] width 16 height 9
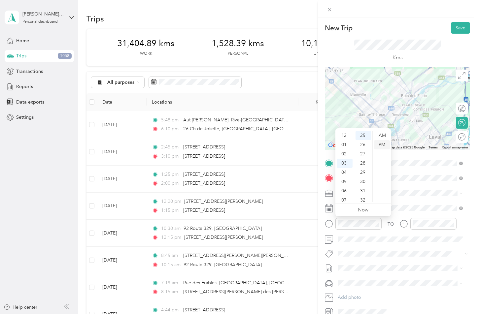
click at [378, 146] on div "PM" at bounding box center [382, 144] width 16 height 9
click at [397, 214] on div "TO Add photo" at bounding box center [397, 237] width 145 height 159
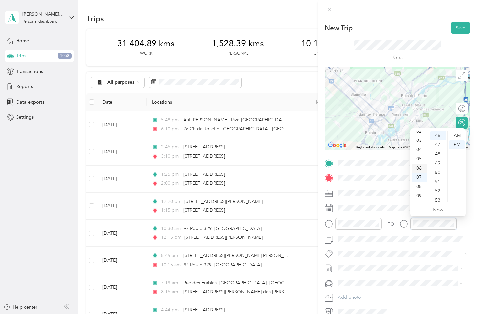
scroll to position [0, 0]
click at [419, 165] on div "03" at bounding box center [419, 163] width 16 height 9
click at [439, 147] on div "40" at bounding box center [438, 146] width 16 height 9
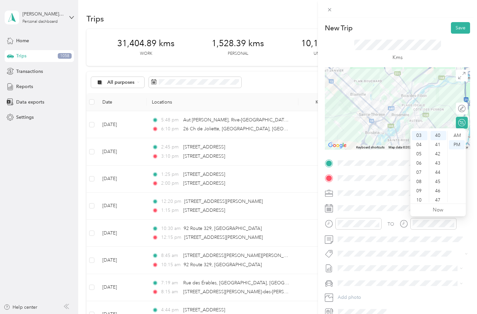
click at [394, 215] on div "TO Add photo" at bounding box center [397, 237] width 145 height 159
click at [435, 157] on div "35" at bounding box center [438, 155] width 16 height 9
click at [391, 214] on div "TO Add photo" at bounding box center [397, 237] width 145 height 159
click at [379, 216] on div "TO Add photo" at bounding box center [397, 237] width 145 height 159
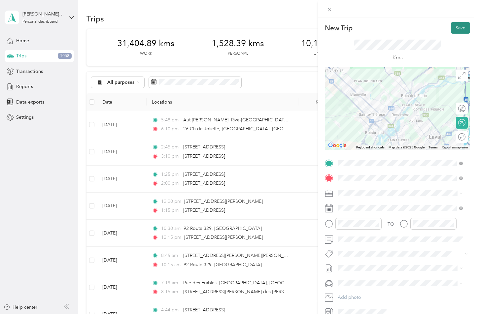
click at [451, 29] on button "Save" at bounding box center [460, 28] width 19 height 12
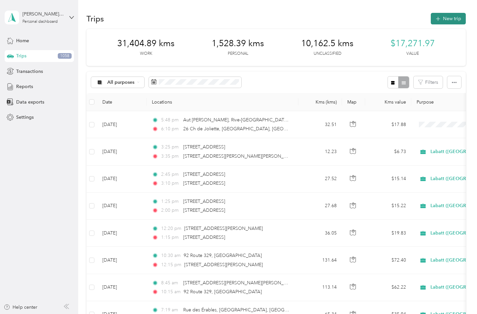
click at [443, 16] on button "New trip" at bounding box center [448, 19] width 35 height 12
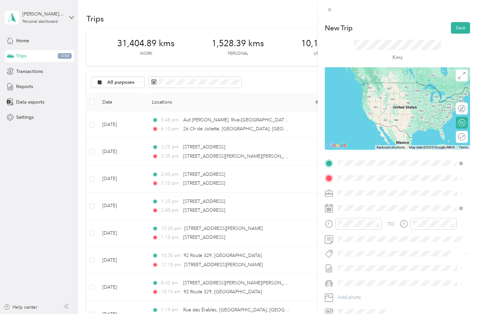
click at [368, 192] on span "[STREET_ADDRESS][PERSON_NAME][PERSON_NAME]" at bounding box center [405, 190] width 110 height 12
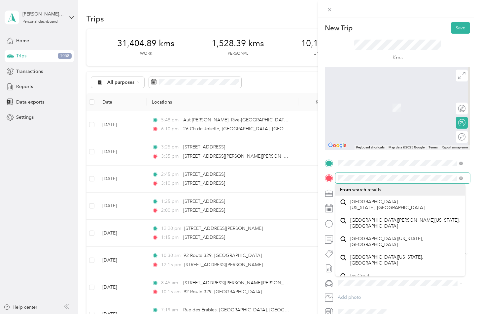
click at [331, 176] on div at bounding box center [397, 178] width 145 height 11
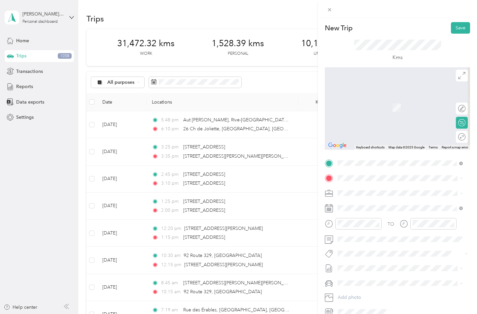
click at [364, 205] on span "[STREET_ADDRESS][PERSON_NAME]" at bounding box center [389, 202] width 79 height 6
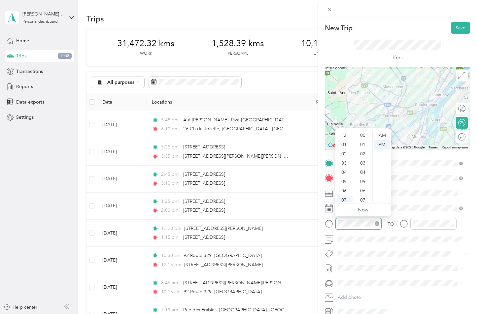
scroll to position [40, 0]
click at [346, 135] on div "04" at bounding box center [345, 132] width 16 height 9
click at [365, 157] on div "10" at bounding box center [363, 156] width 16 height 9
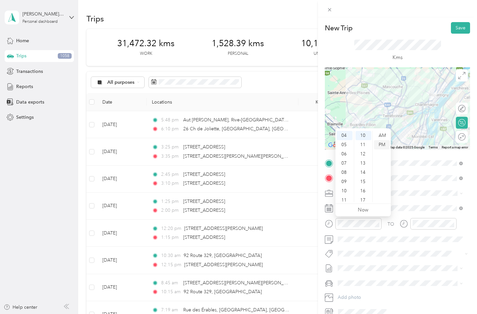
click at [384, 144] on div "PM" at bounding box center [382, 144] width 16 height 9
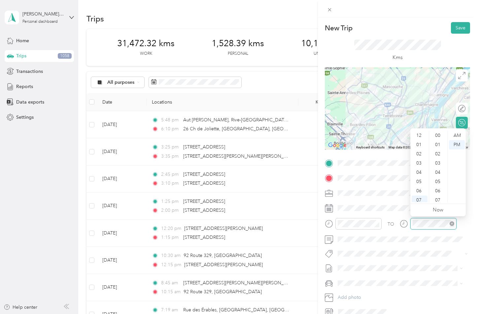
scroll to position [40, 0]
click at [419, 133] on div "04" at bounding box center [419, 132] width 16 height 9
click at [437, 181] on div "45" at bounding box center [438, 182] width 16 height 9
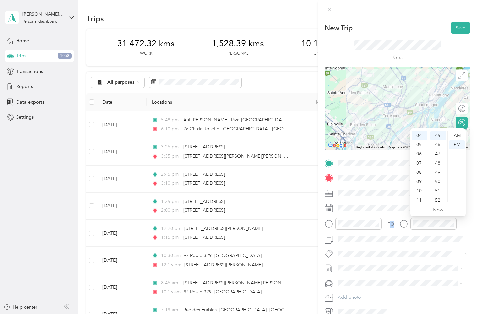
click at [391, 216] on div "TO Add photo" at bounding box center [397, 237] width 145 height 159
click at [399, 216] on div "TO Add photo" at bounding box center [397, 237] width 145 height 159
click at [385, 216] on div "TO Add photo" at bounding box center [397, 237] width 145 height 159
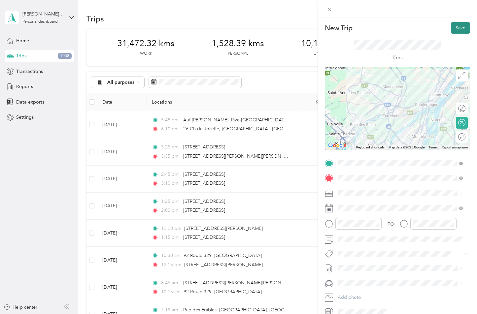
click at [453, 28] on button "Save" at bounding box center [460, 28] width 19 height 12
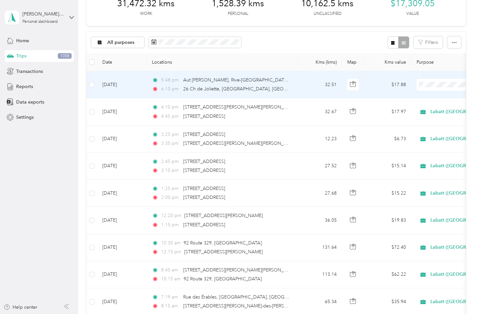
scroll to position [0, 0]
